Goal: Information Seeking & Learning: Find specific fact

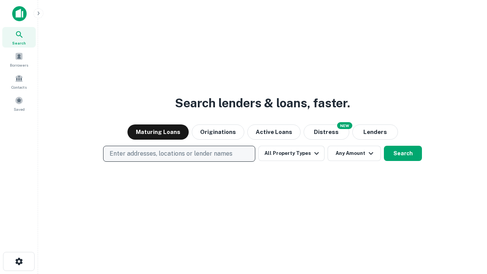
click at [179, 154] on p "Enter addresses, locations or lender names" at bounding box center [171, 153] width 123 height 9
type input "**********"
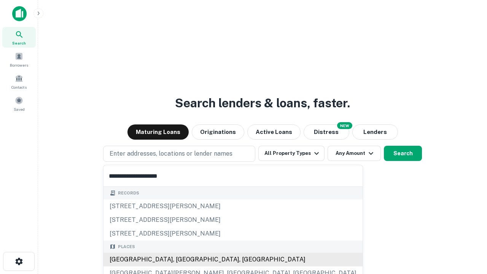
click at [182, 259] on div "[GEOGRAPHIC_DATA], [GEOGRAPHIC_DATA], [GEOGRAPHIC_DATA]" at bounding box center [232, 260] width 259 height 14
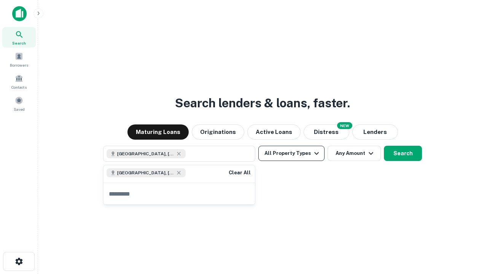
click at [291, 153] on button "All Property Types" at bounding box center [291, 153] width 66 height 15
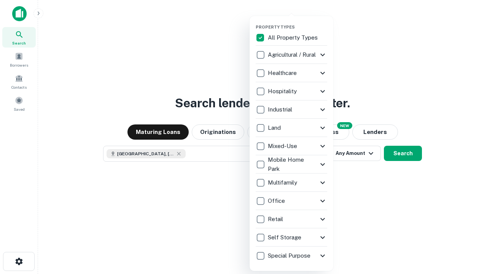
click at [297, 22] on button "button" at bounding box center [298, 22] width 84 height 0
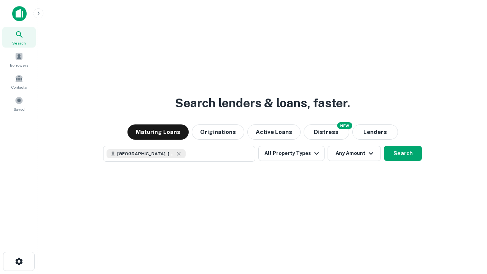
scroll to position [12, 0]
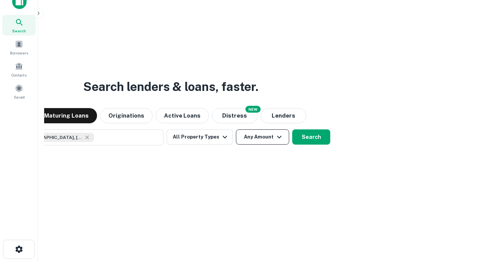
click at [236, 129] on button "Any Amount" at bounding box center [262, 136] width 53 height 15
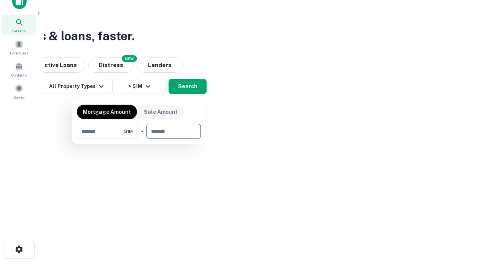
type input "*******"
click at [139, 139] on button "button" at bounding box center [139, 139] width 124 height 0
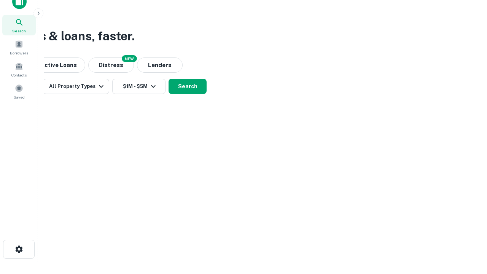
scroll to position [12, 0]
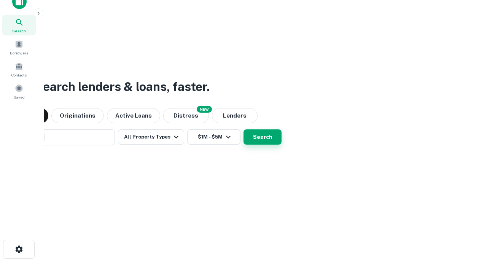
click at [243, 129] on button "Search" at bounding box center [262, 136] width 38 height 15
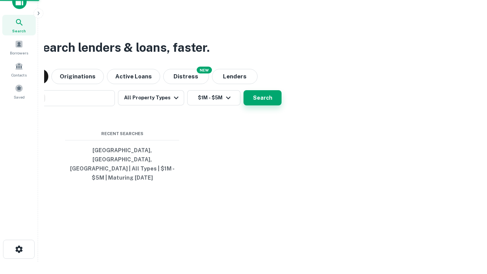
scroll to position [25, 215]
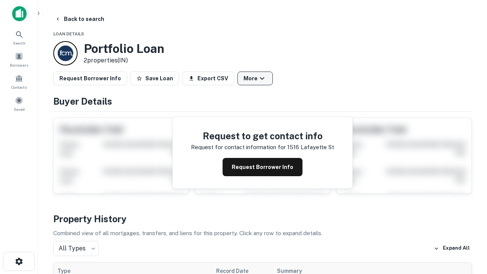
click at [255, 78] on button "More" at bounding box center [254, 79] width 35 height 14
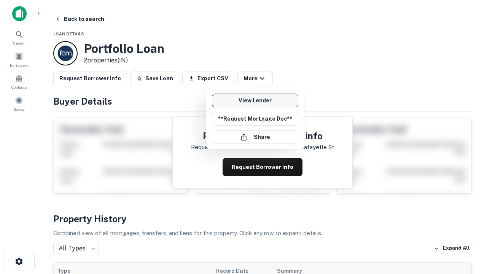
click at [255, 100] on link "View Lender" at bounding box center [255, 101] width 86 height 14
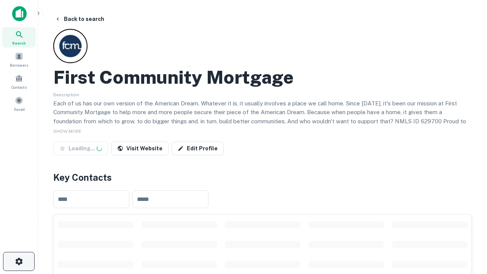
click at [19, 261] on icon "button" at bounding box center [18, 261] width 9 height 9
